Goal: Task Accomplishment & Management: Complete application form

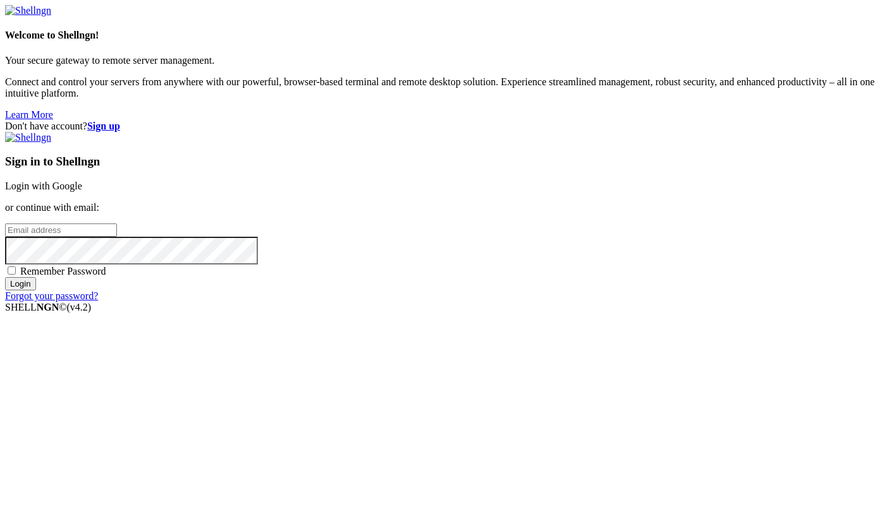
click at [120, 121] on strong "Sign up" at bounding box center [103, 126] width 33 height 11
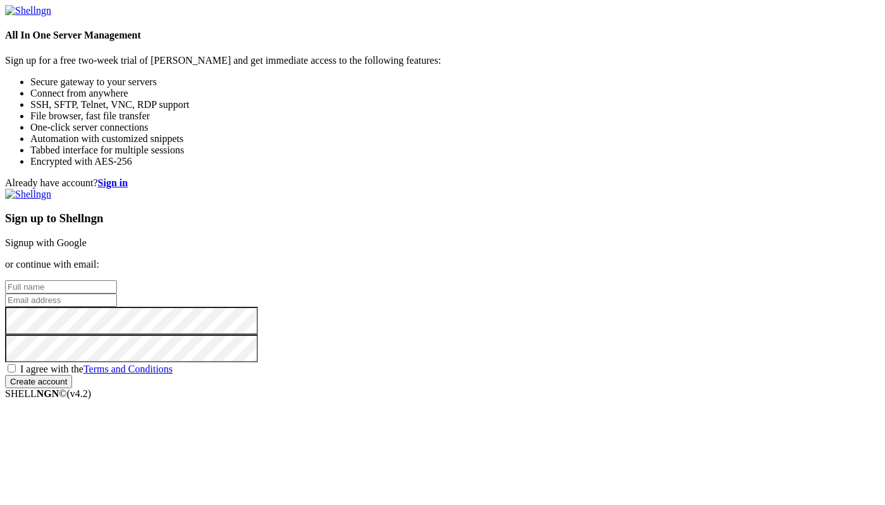
click at [117, 281] on input "text" at bounding box center [61, 287] width 112 height 13
click at [117, 294] on input "email" at bounding box center [61, 300] width 112 height 13
paste input "[EMAIL_ADDRESS][DOMAIN_NAME]"
type input "[EMAIL_ADDRESS][DOMAIN_NAME]"
click at [117, 281] on input "text" at bounding box center [61, 287] width 112 height 13
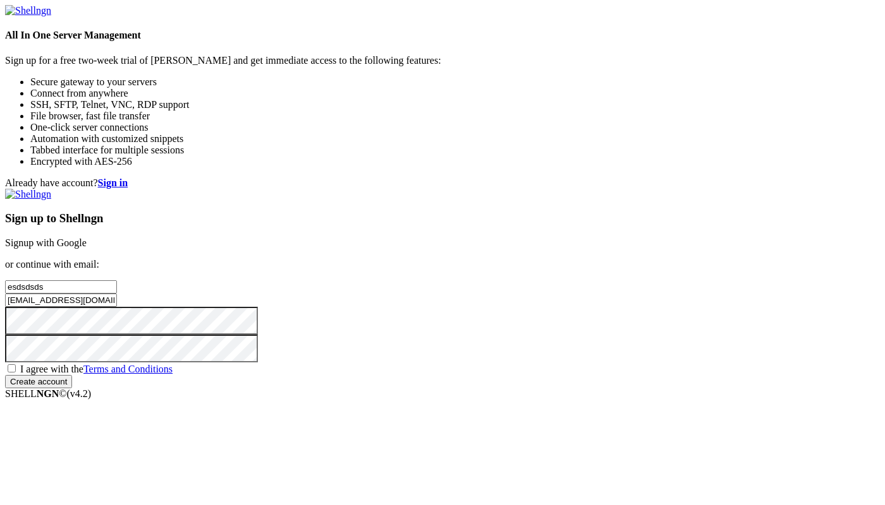
type input "esdsdsds"
click at [5, 375] on input "Create account" at bounding box center [38, 381] width 67 height 13
click at [172, 364] on span "I agree with the Terms and Conditions" at bounding box center [96, 369] width 152 height 11
click at [16, 365] on input "I agree with the Terms and Conditions" at bounding box center [12, 369] width 8 height 8
checkbox input "true"
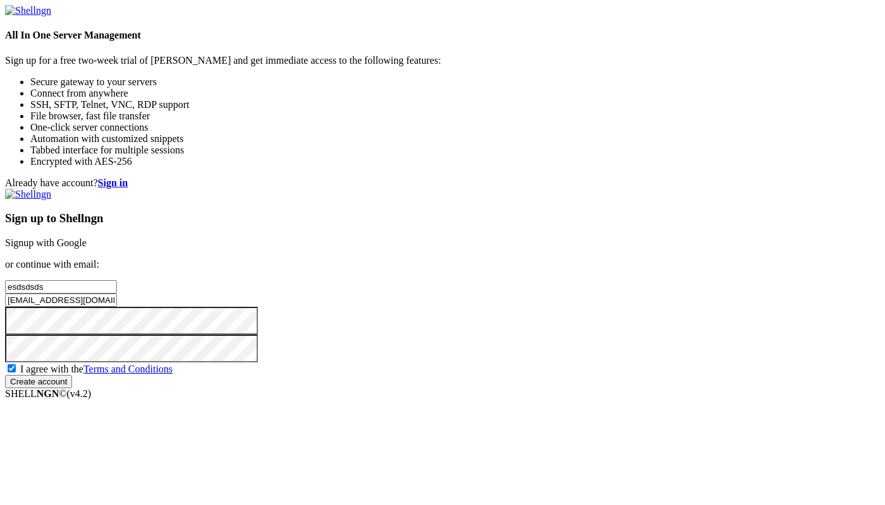
click at [72, 389] on input "Create account" at bounding box center [38, 381] width 67 height 13
